Goal: Find specific page/section: Find specific page/section

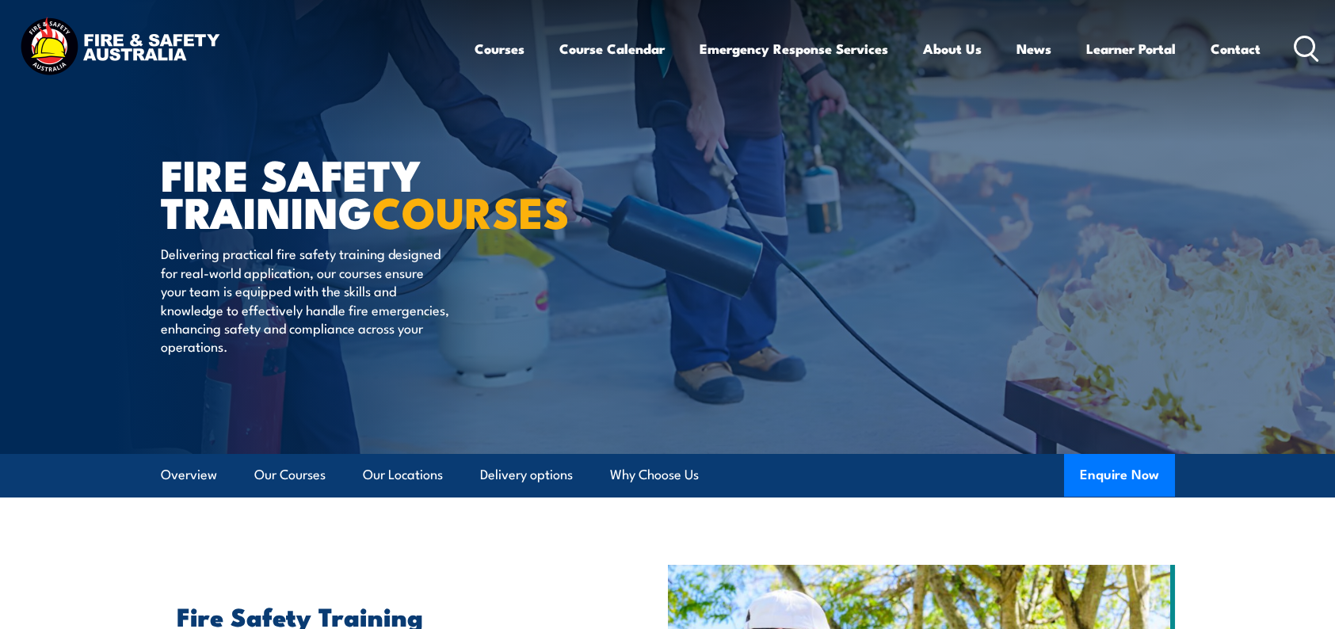
click at [632, 36] on link "Course Calendar" at bounding box center [611, 49] width 105 height 42
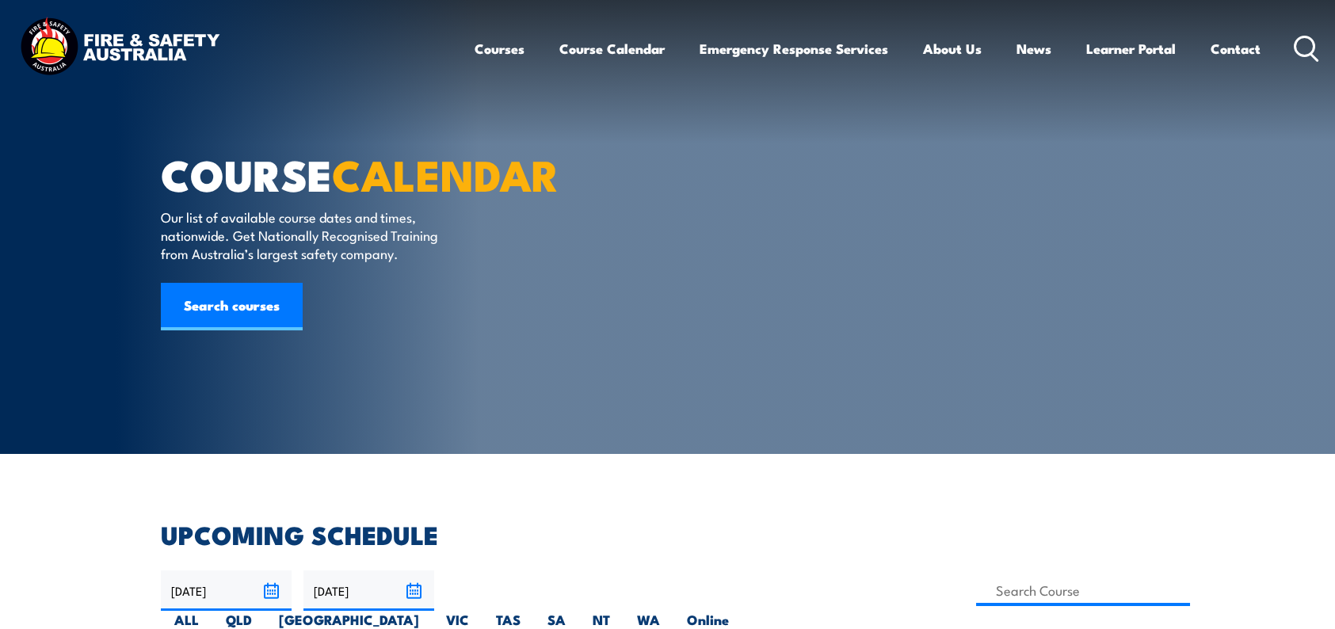
drag, startPoint x: 1029, startPoint y: 601, endPoint x: 941, endPoint y: 551, distance: 101.5
click at [624, 611] on label "NT" at bounding box center [601, 626] width 44 height 31
click at [620, 611] on input "NT" at bounding box center [615, 616] width 10 height 10
radio input "true"
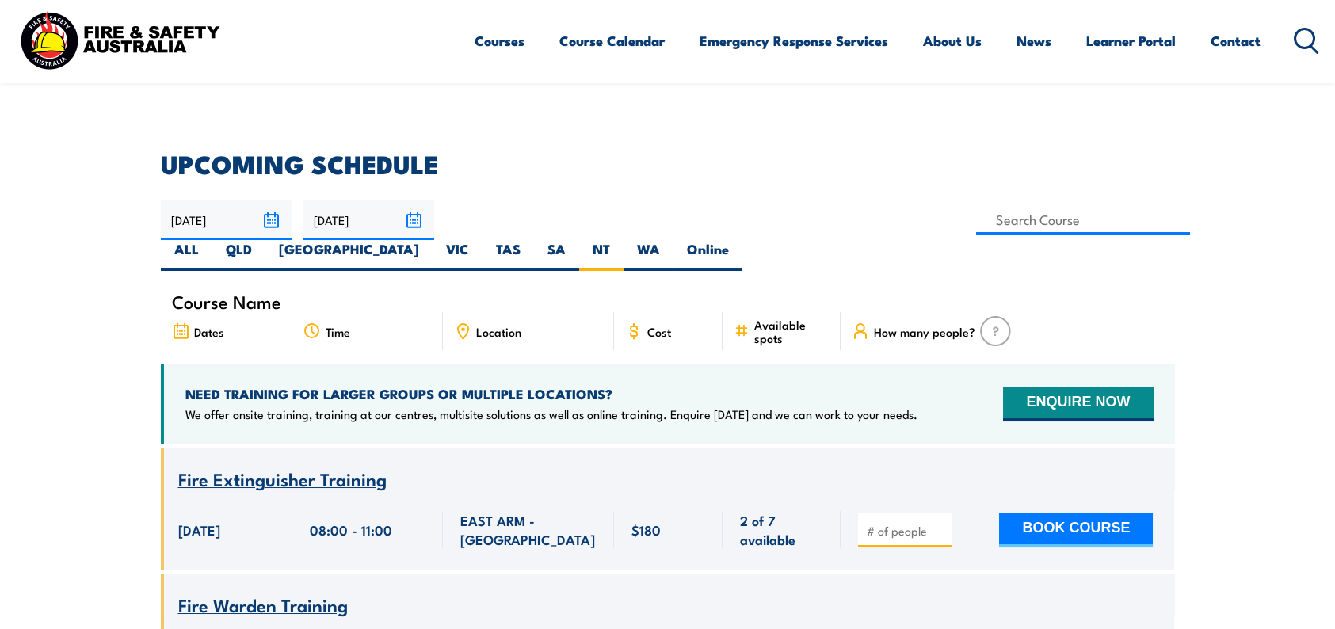
scroll to position [365, 0]
